Goal: Task Accomplishment & Management: Complete application form

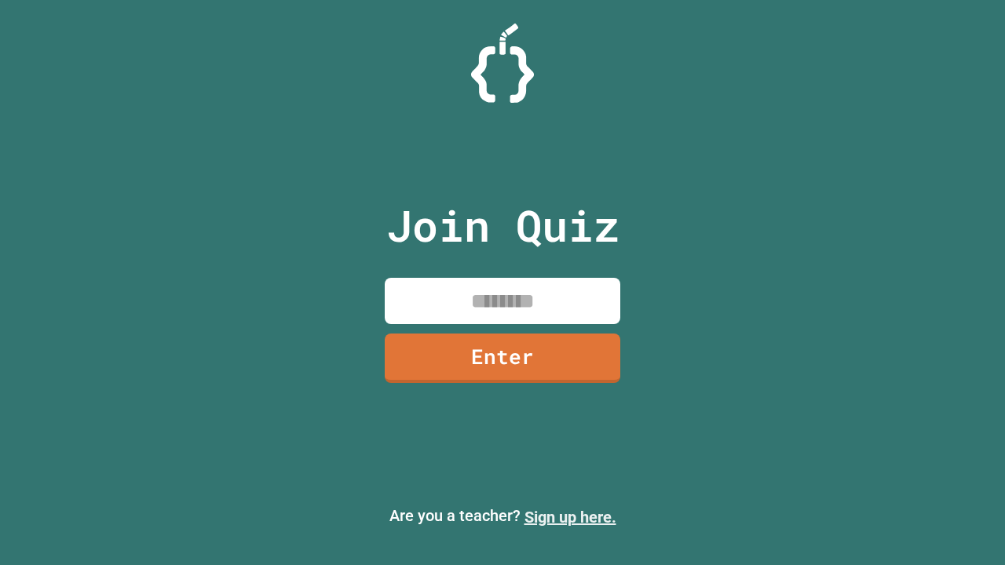
click at [570, 518] on link "Sign up here." at bounding box center [571, 517] width 92 height 19
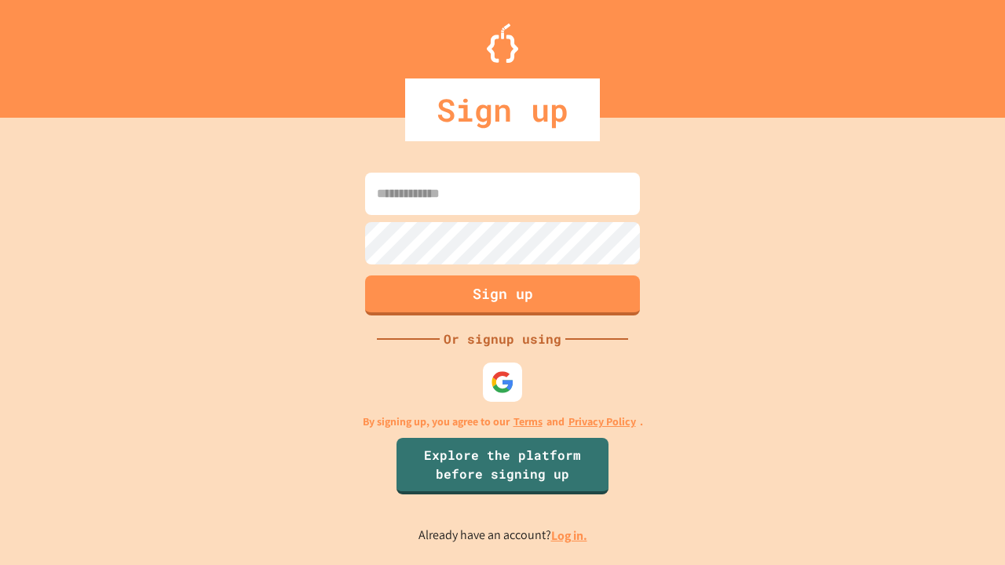
click at [570, 536] on link "Log in." at bounding box center [569, 536] width 36 height 16
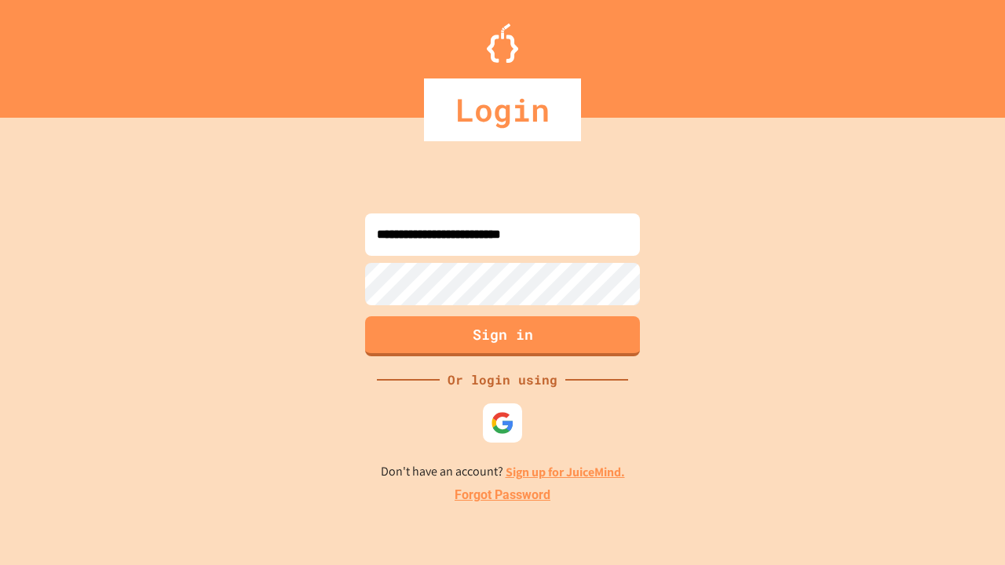
type input "**********"
